Goal: Transaction & Acquisition: Obtain resource

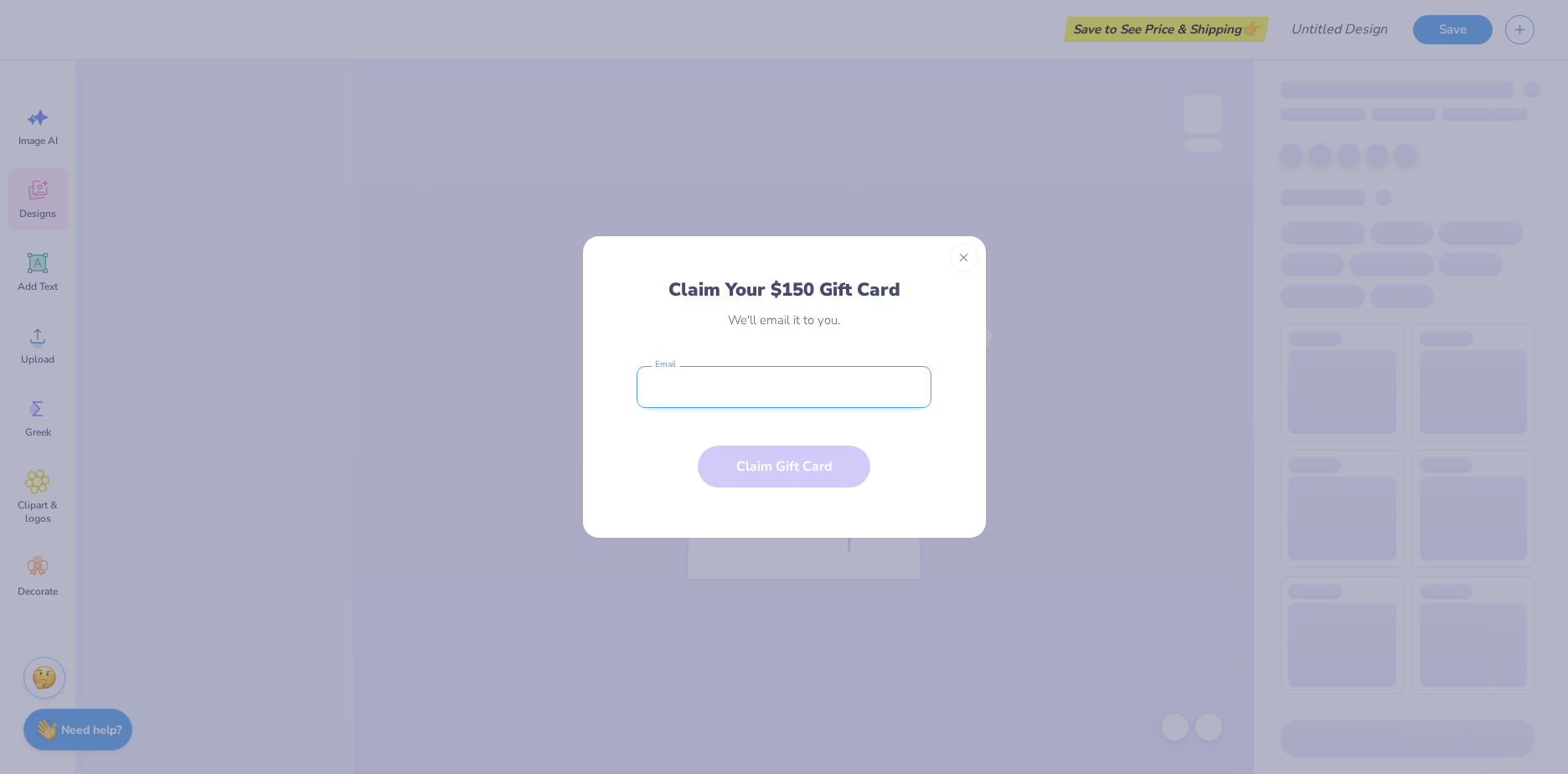
click at [692, 391] on input "email" at bounding box center [784, 387] width 295 height 42
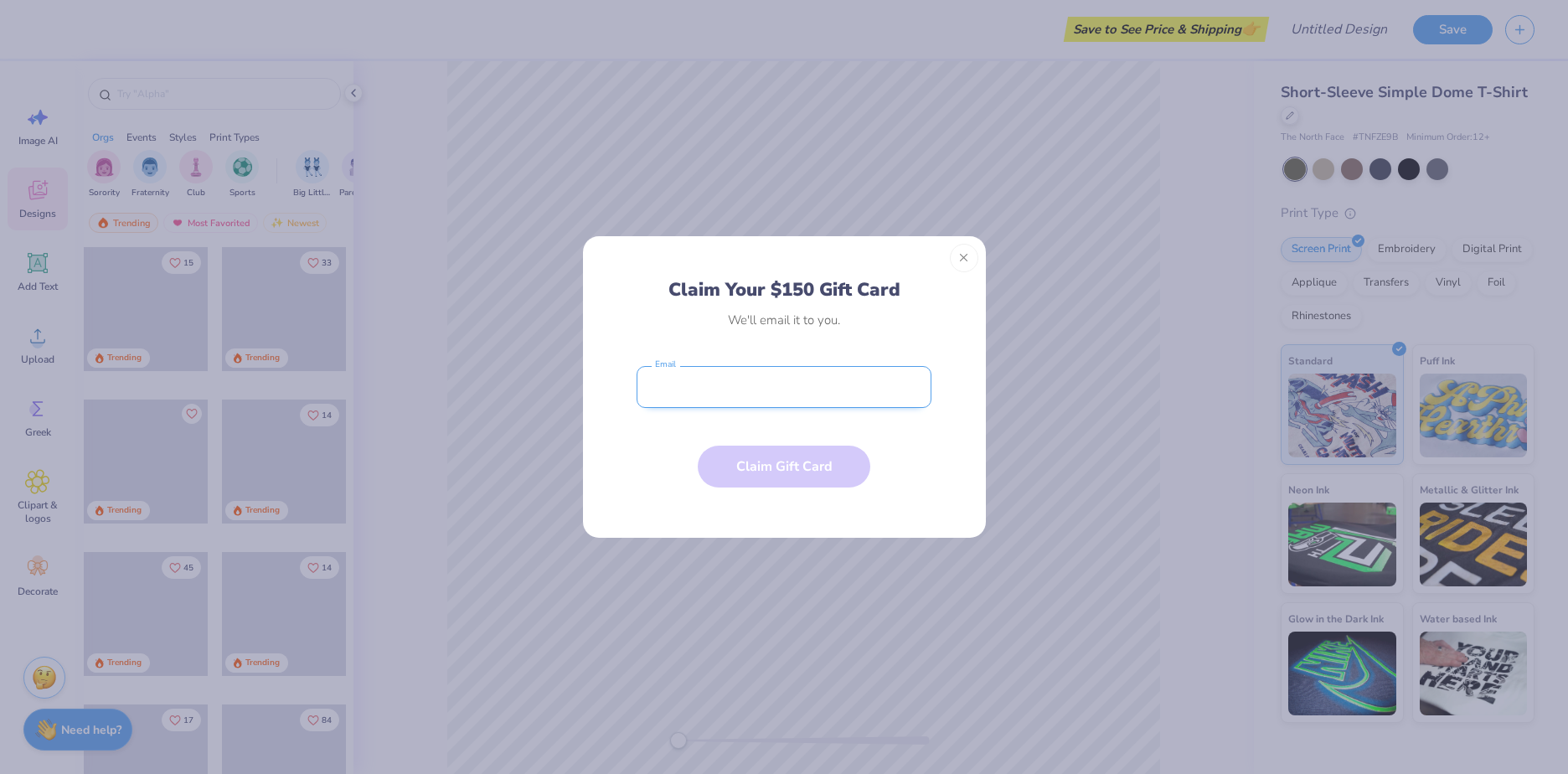
type input "[PERSON_NAME][EMAIL_ADDRESS][DOMAIN_NAME]"
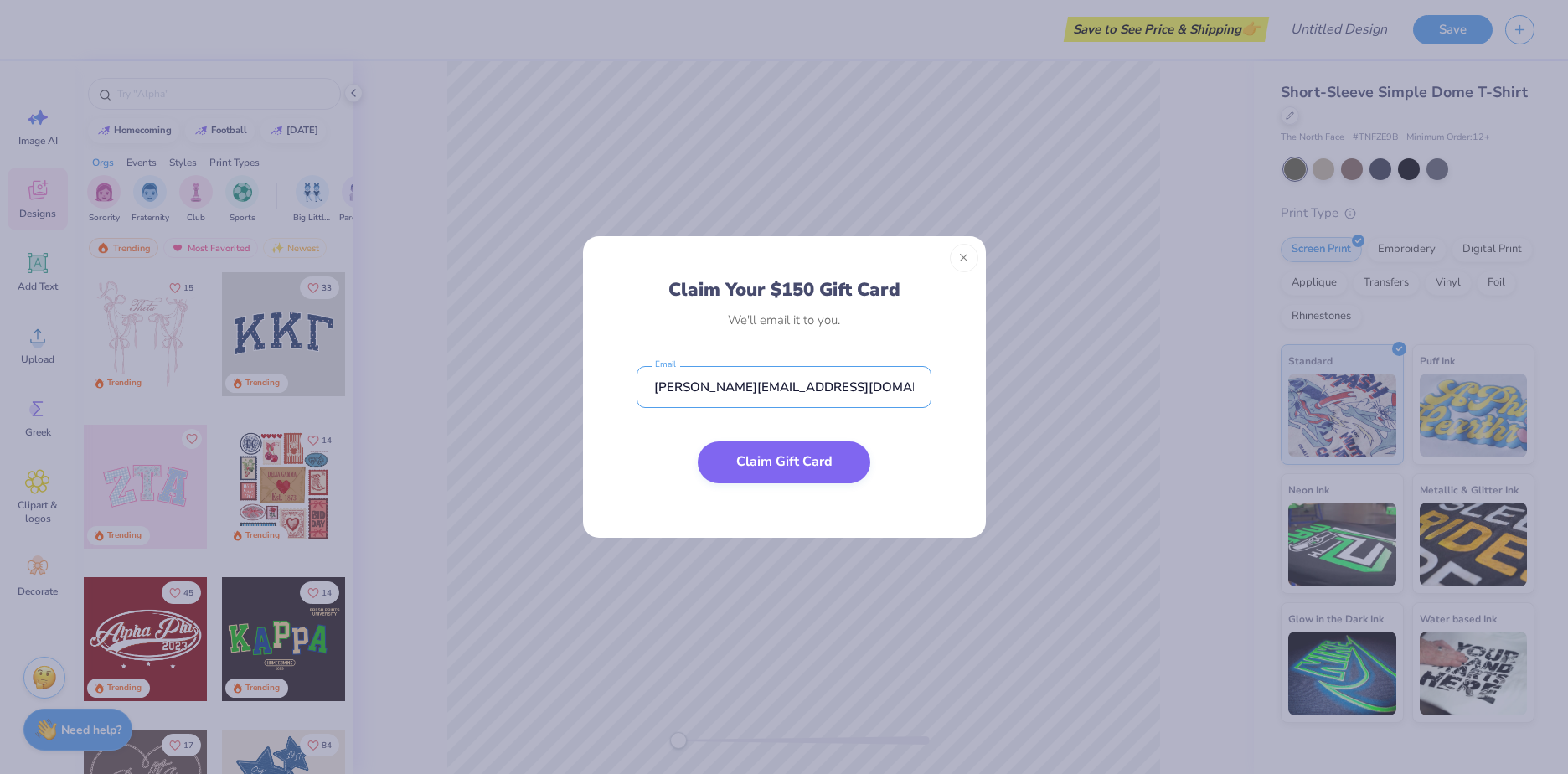
click at [772, 471] on button "Claim Gift Card" at bounding box center [784, 462] width 172 height 42
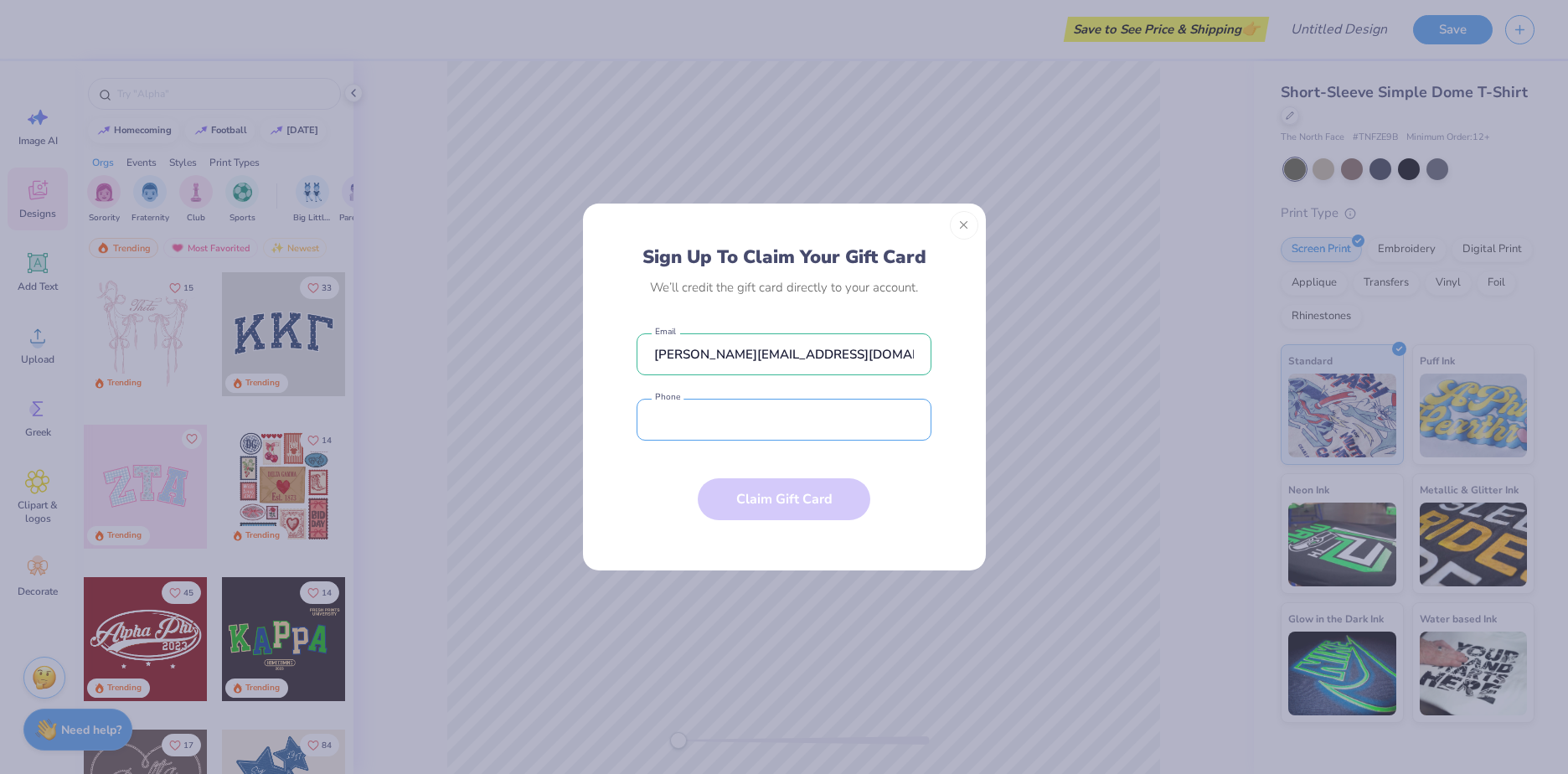
click at [860, 422] on input "tel" at bounding box center [784, 419] width 295 height 42
type input "[PHONE_NUMBER]"
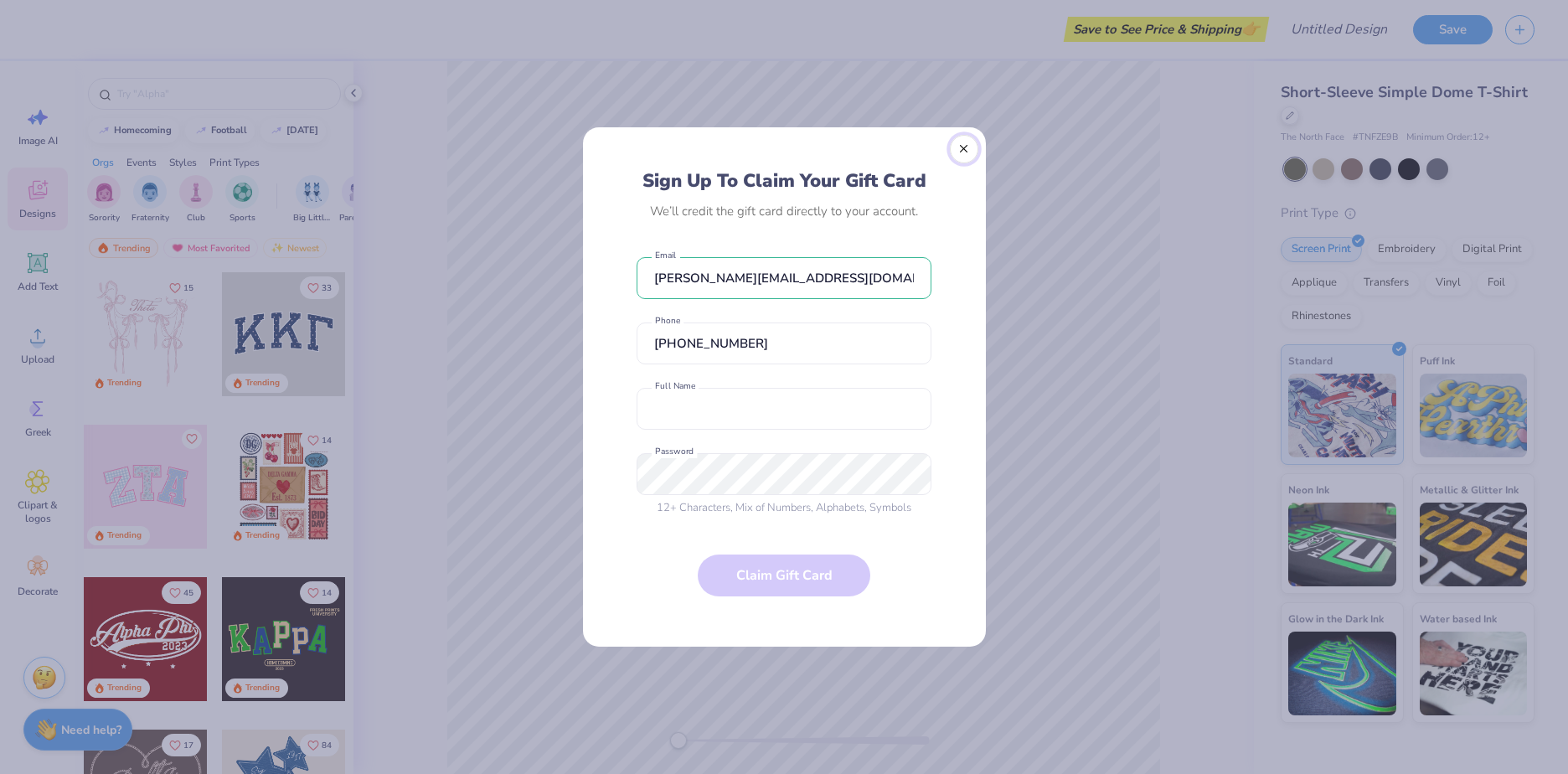
click at [959, 148] on button "Close" at bounding box center [964, 149] width 28 height 28
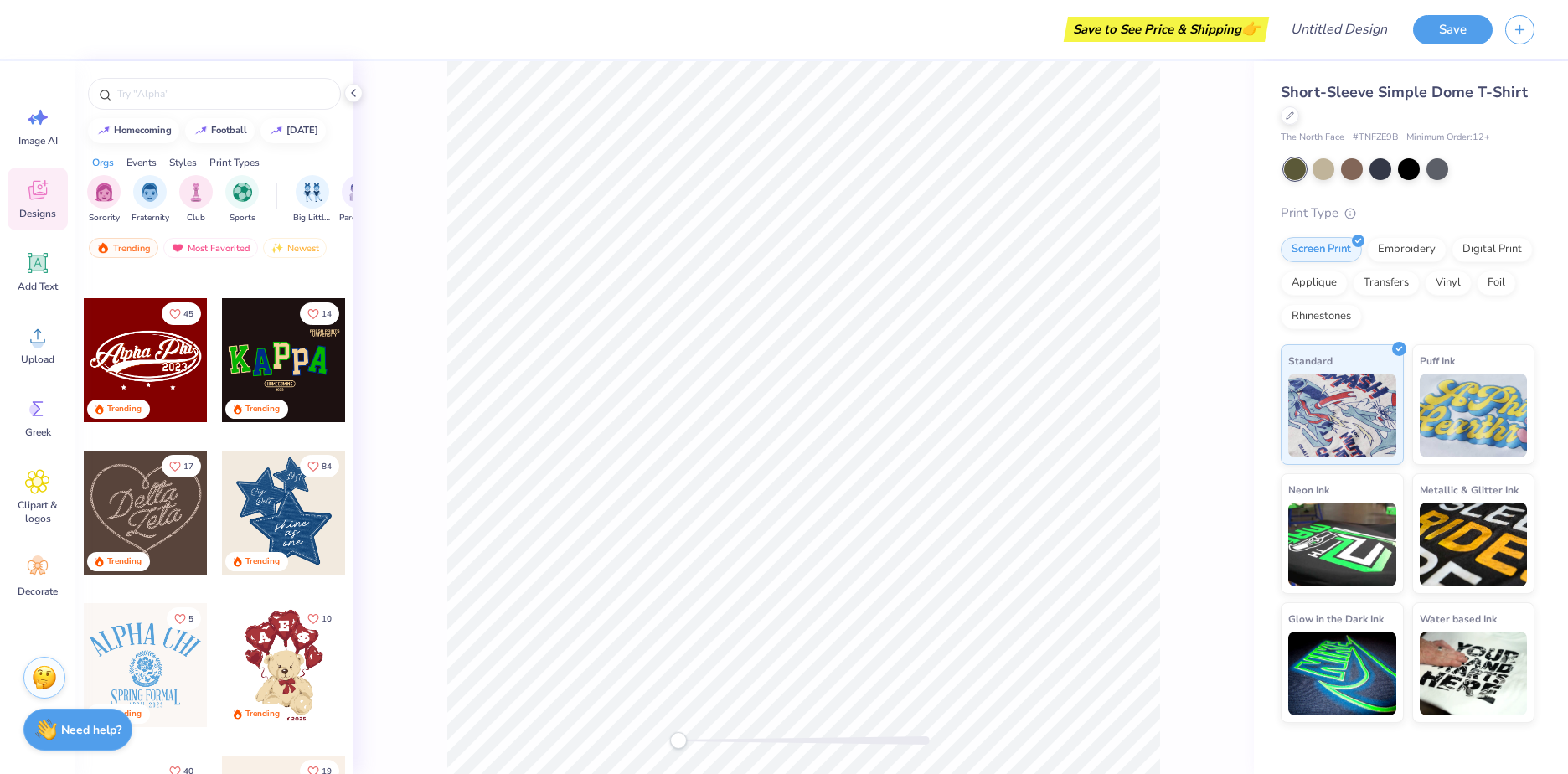
scroll to position [419, 0]
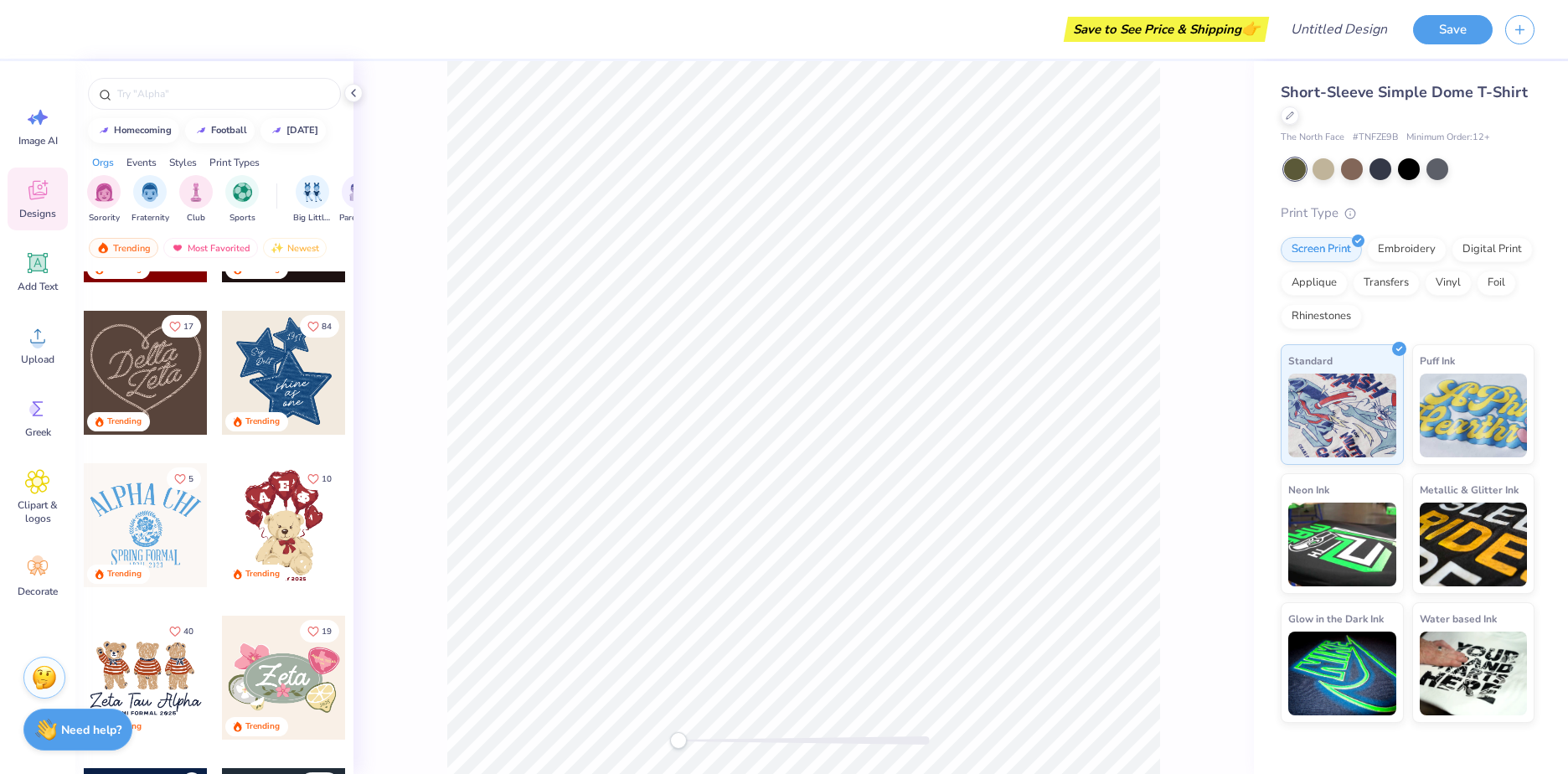
click at [290, 523] on div at bounding box center [284, 525] width 124 height 124
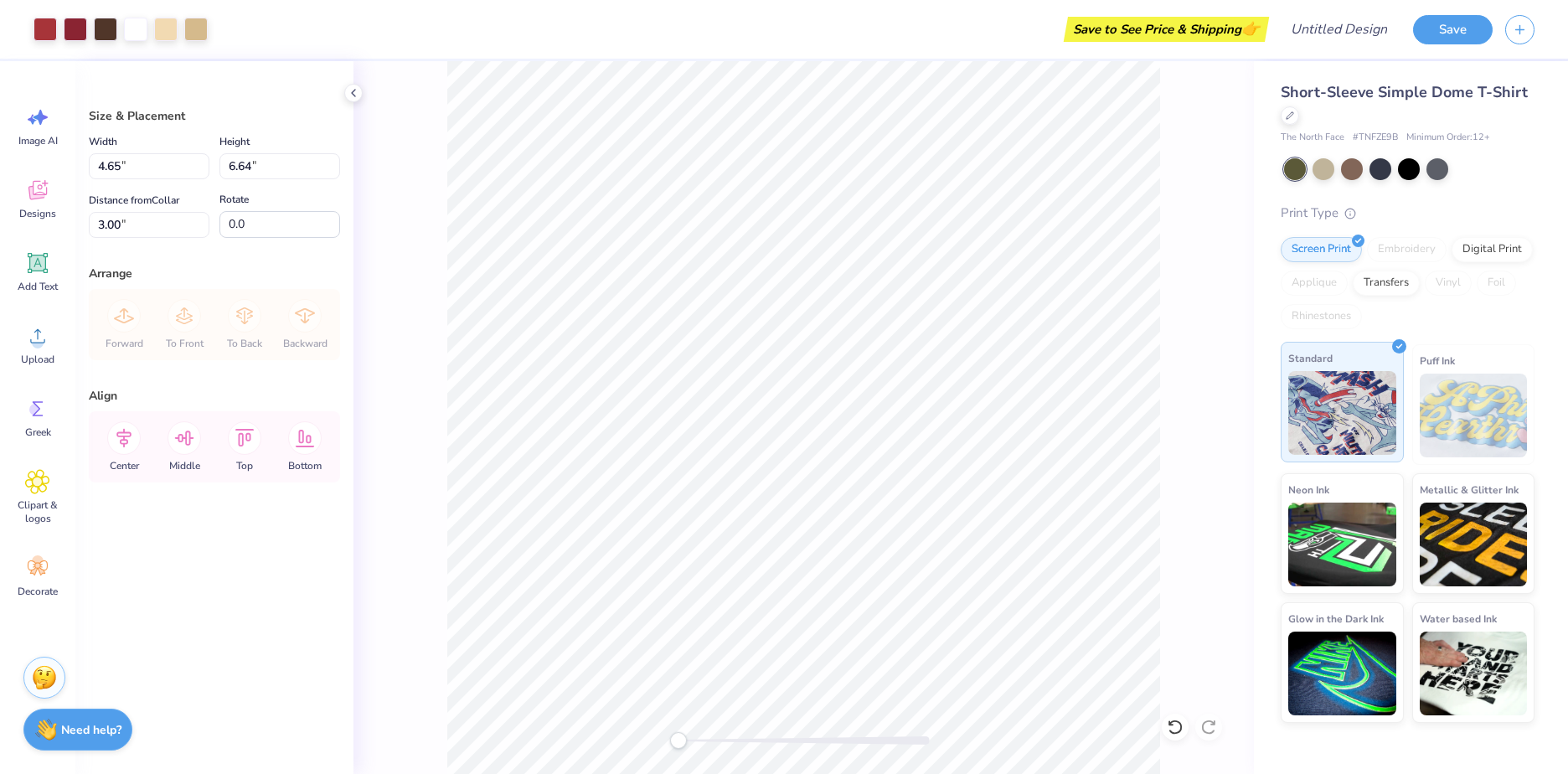
click at [1345, 424] on img at bounding box center [1343, 413] width 108 height 84
click at [1506, 422] on img at bounding box center [1475, 415] width 108 height 84
click at [1443, 433] on img at bounding box center [1475, 415] width 108 height 84
click at [1371, 164] on div at bounding box center [1380, 167] width 22 height 22
click at [1441, 167] on div at bounding box center [1437, 167] width 22 height 22
